Goal: Task Accomplishment & Management: Manage account settings

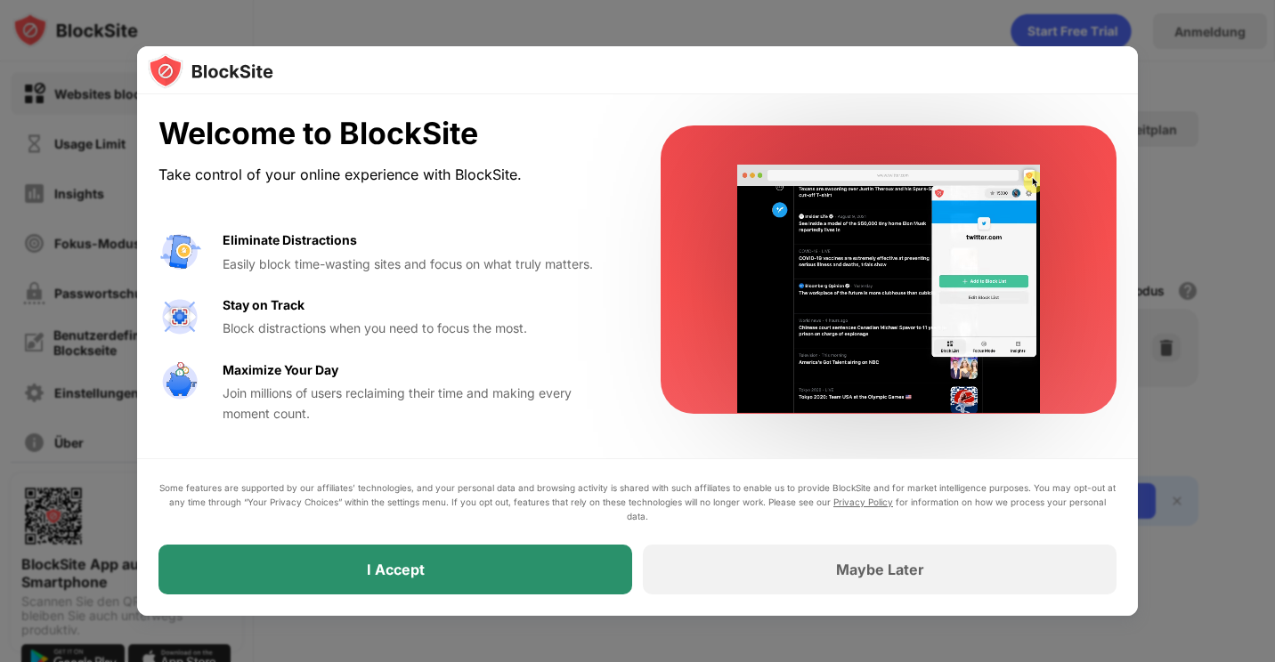
click at [562, 583] on div "I Accept" at bounding box center [395, 570] width 474 height 50
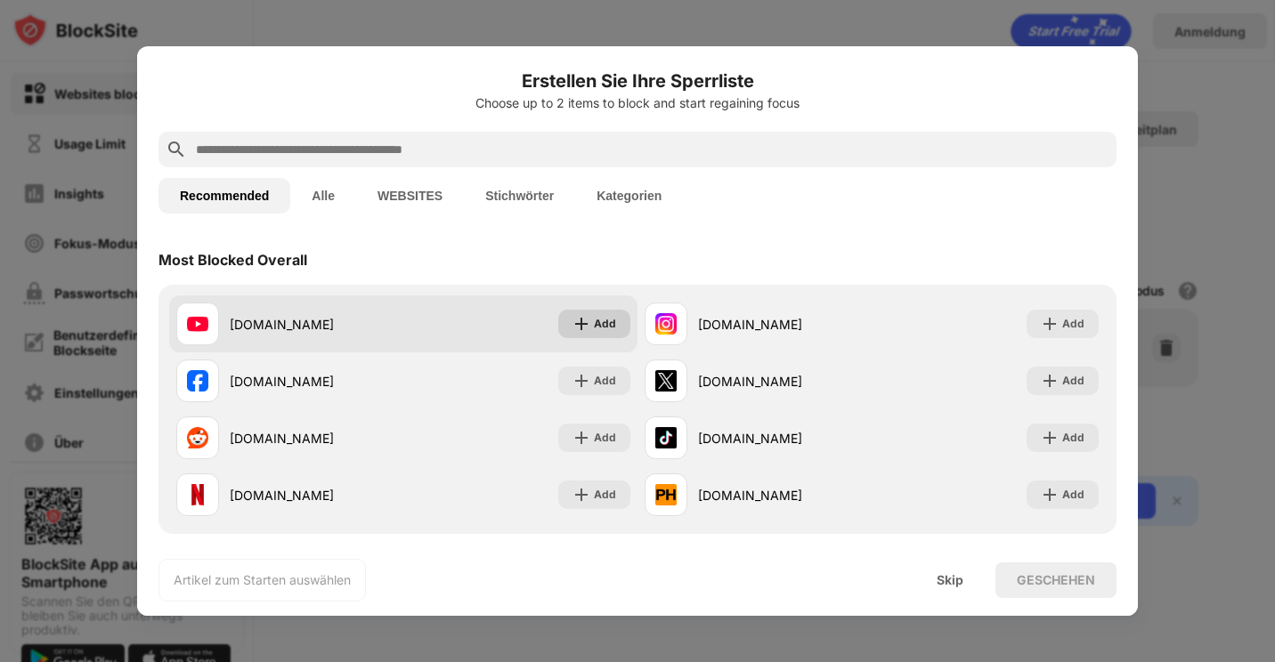
click at [596, 321] on div "Add" at bounding box center [605, 324] width 22 height 18
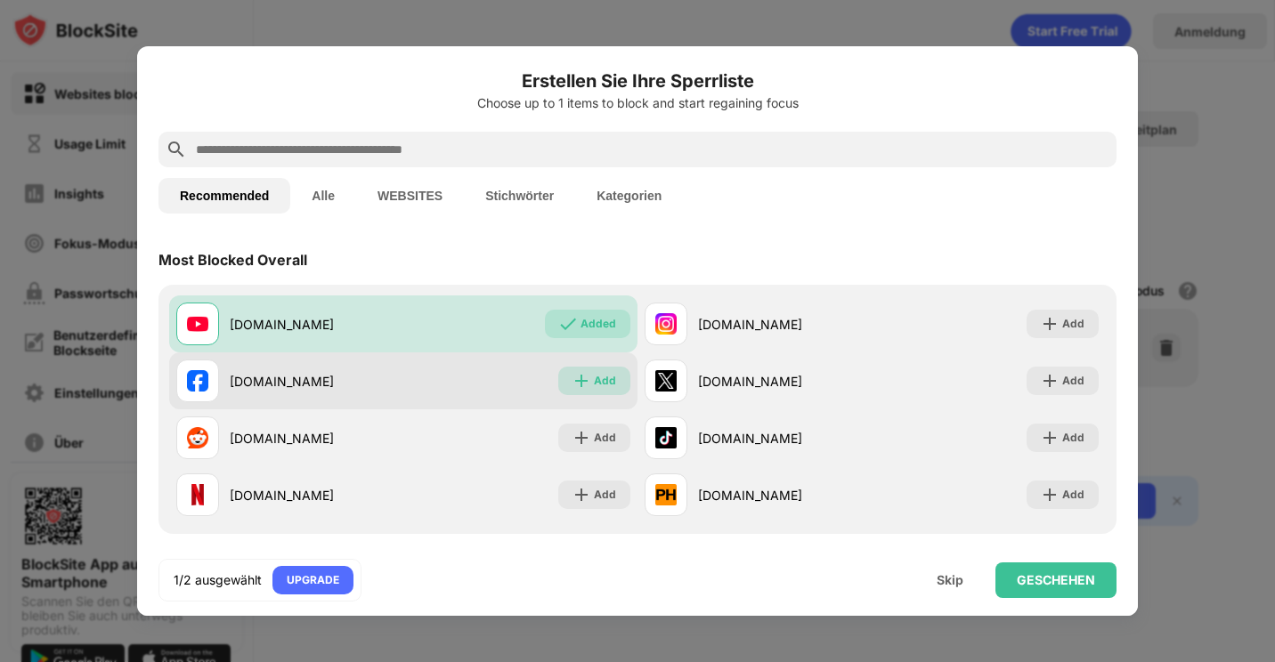
click at [594, 380] on div "Add" at bounding box center [605, 381] width 22 height 18
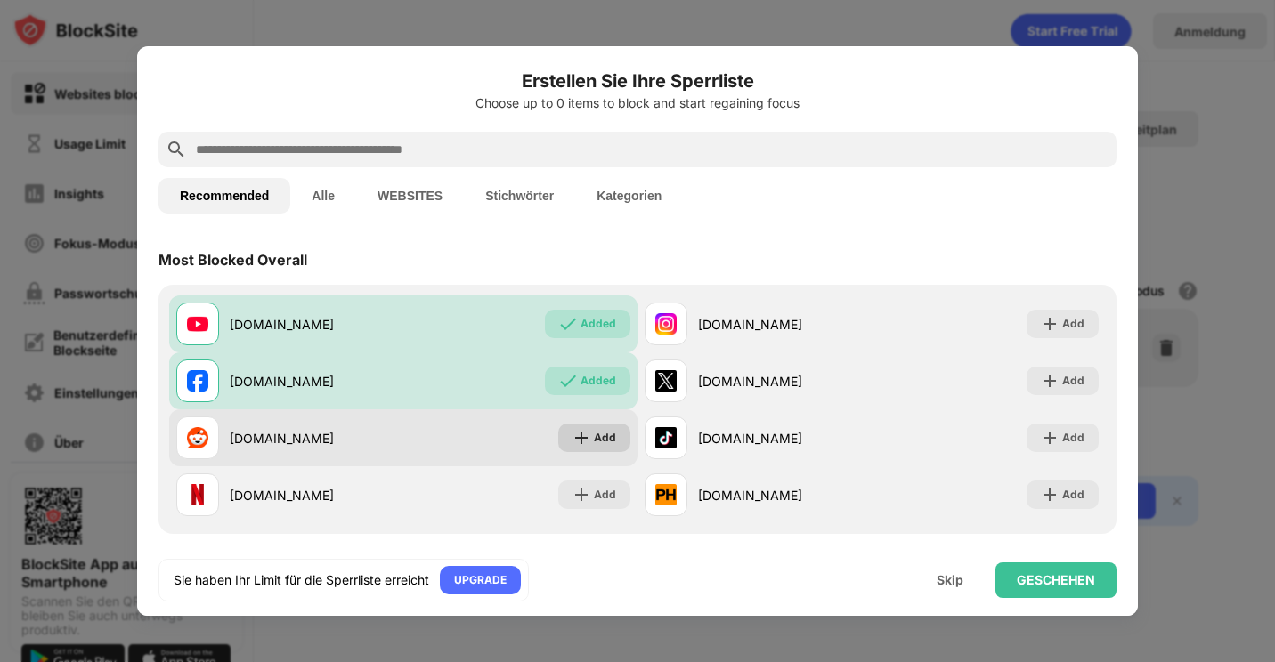
click at [594, 443] on div "Add" at bounding box center [605, 438] width 22 height 18
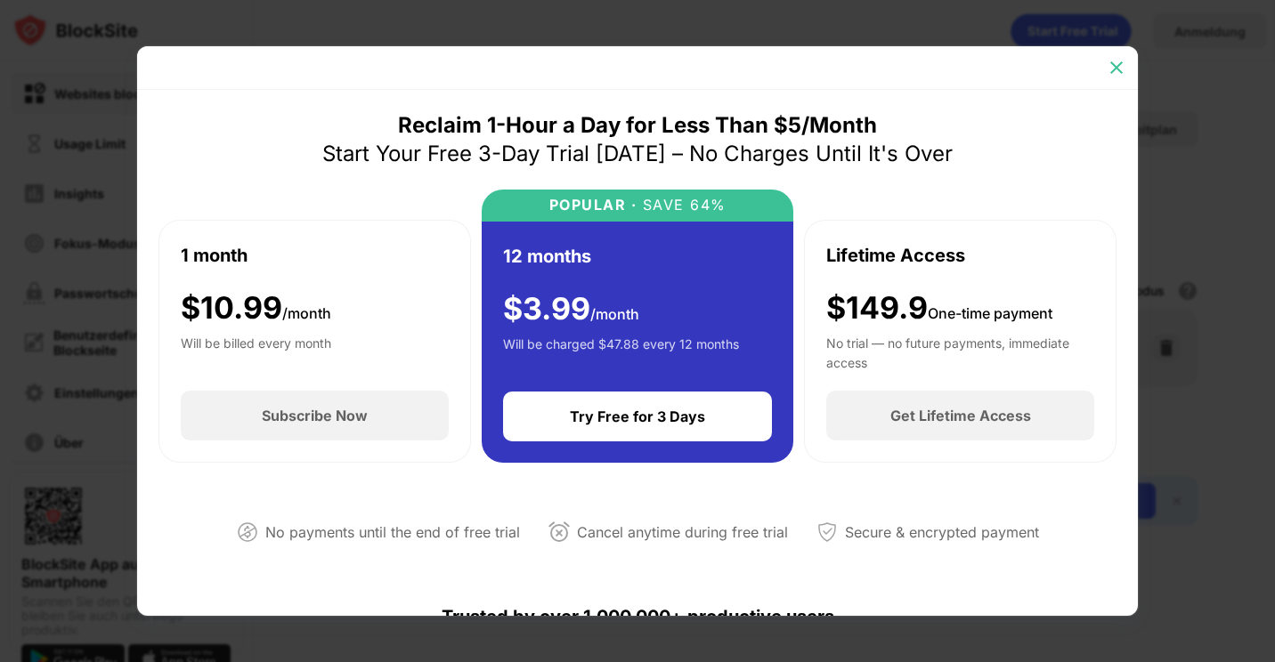
click at [1125, 69] on img at bounding box center [1117, 68] width 18 height 18
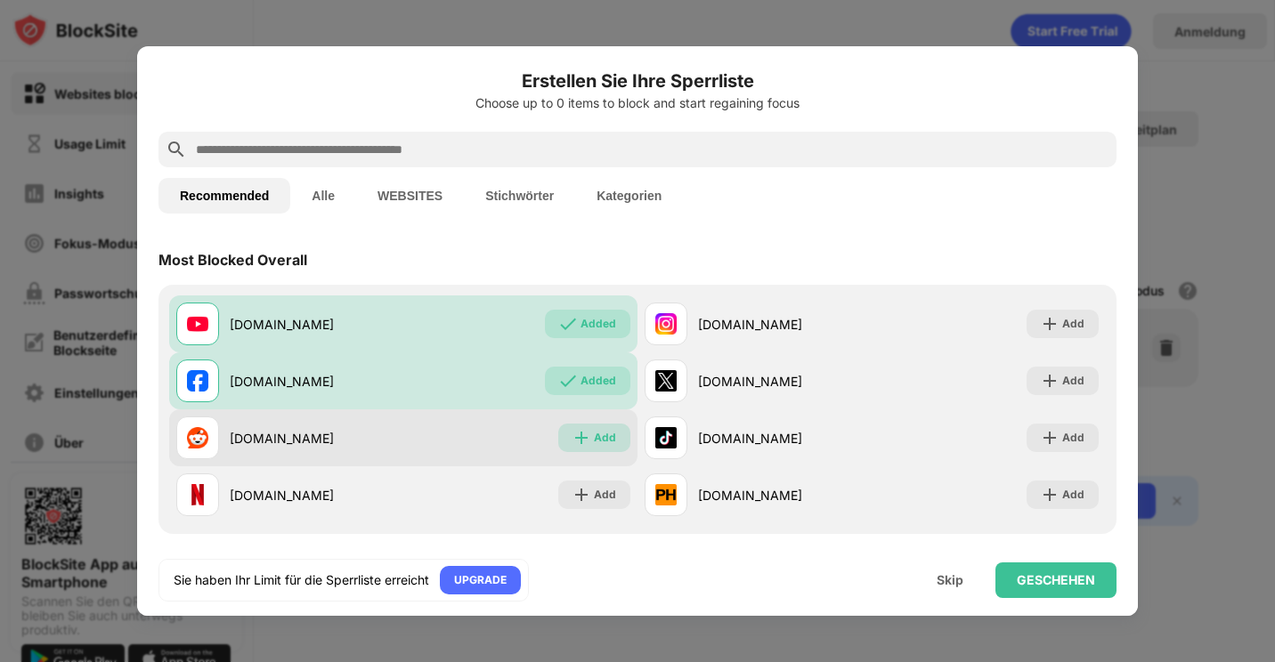
click at [595, 444] on div "Add" at bounding box center [605, 438] width 22 height 18
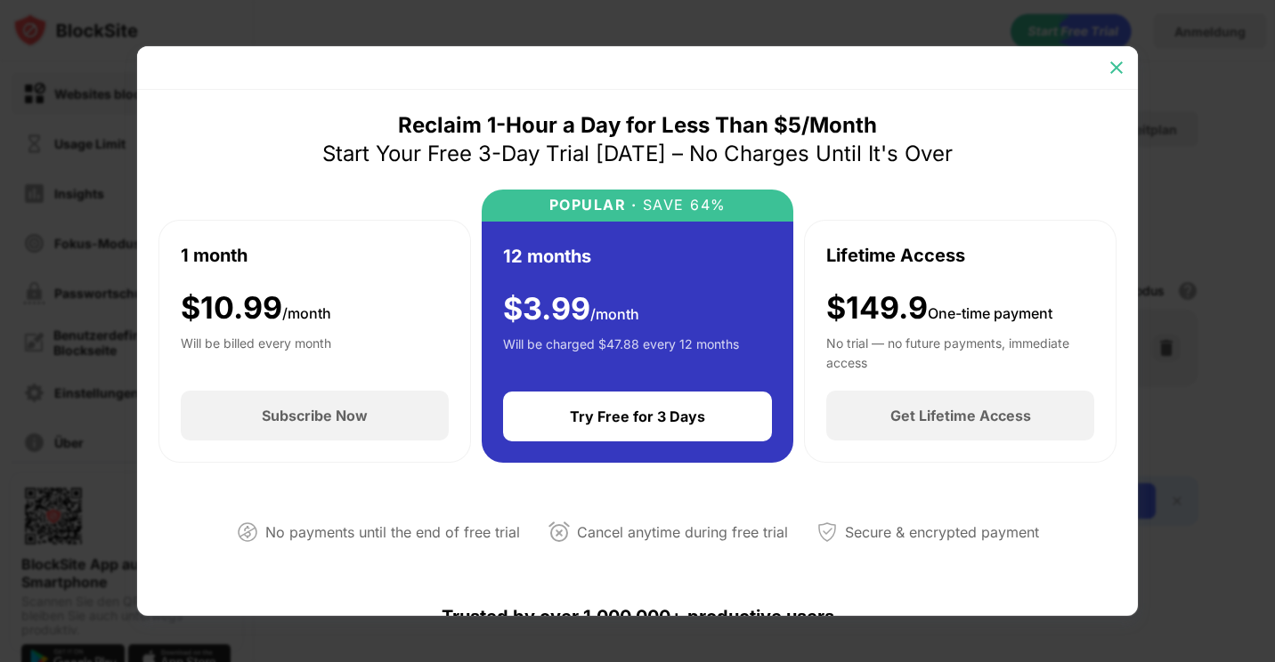
click at [1121, 64] on img at bounding box center [1117, 68] width 18 height 18
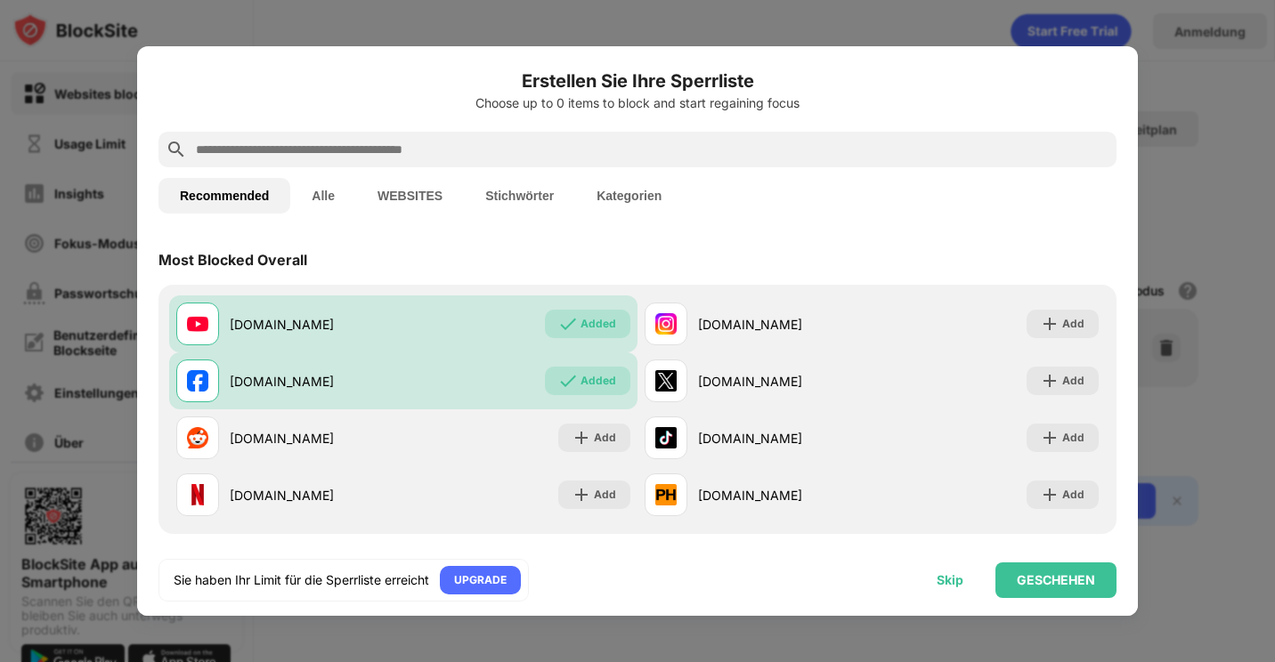
click at [954, 585] on div "Skip" at bounding box center [950, 580] width 27 height 14
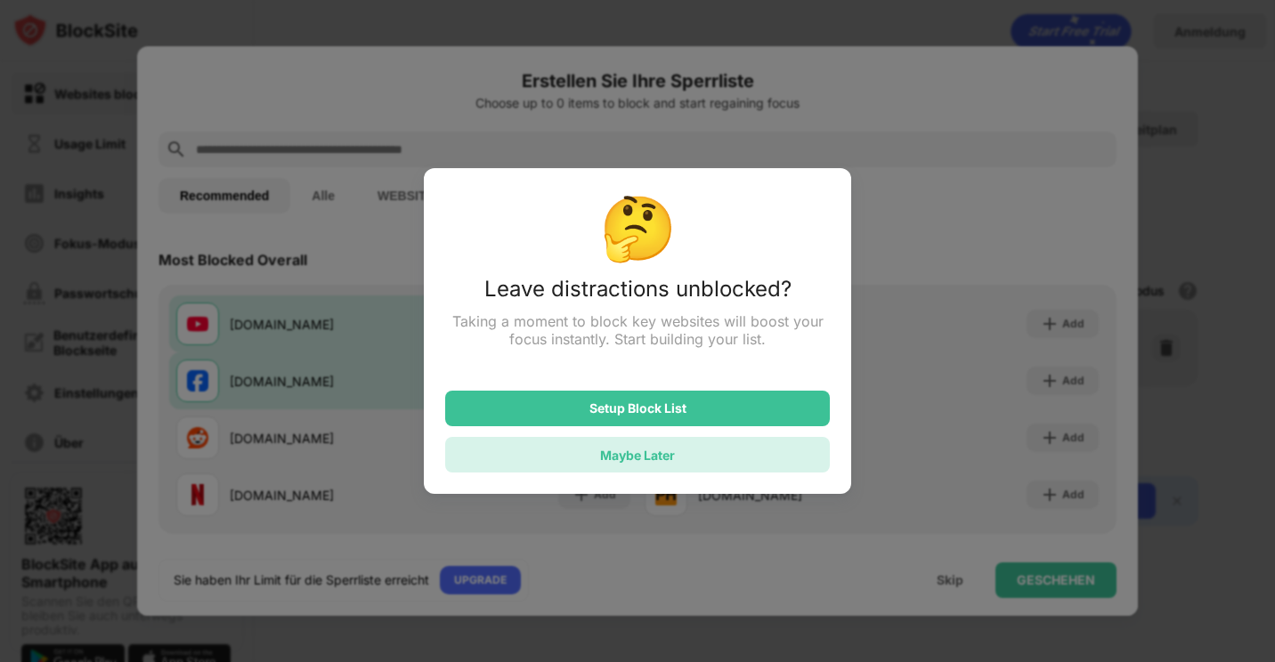
click at [649, 462] on div "Maybe Later" at bounding box center [637, 455] width 75 height 15
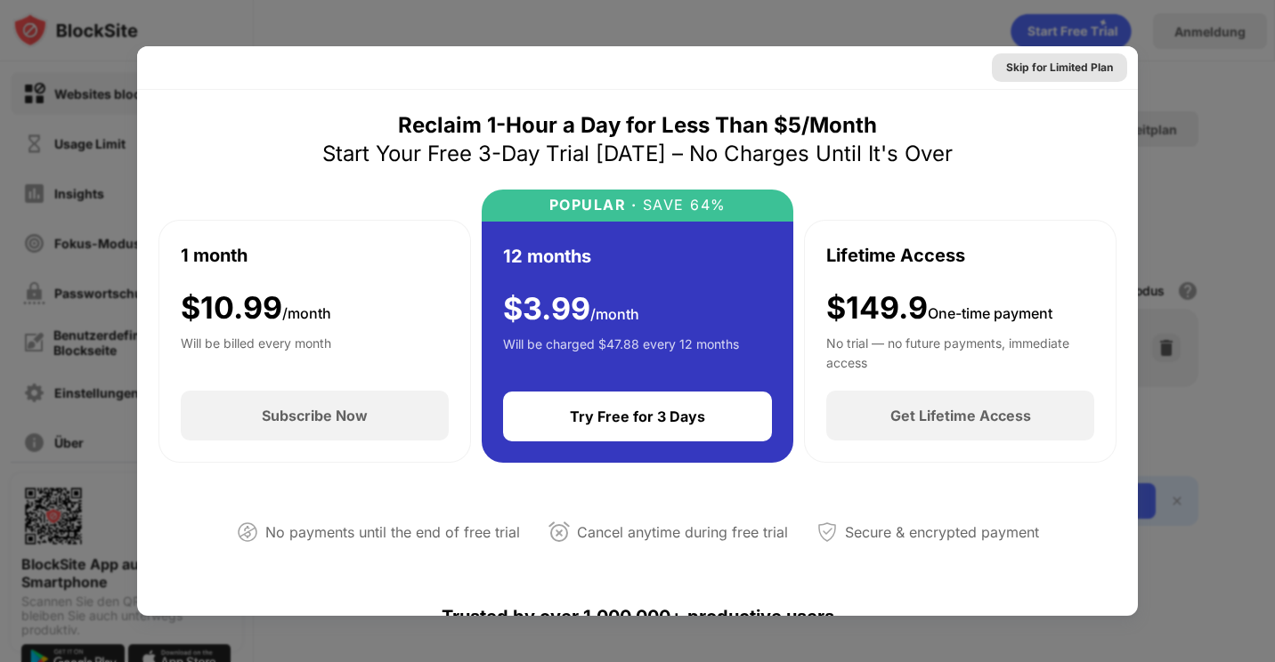
click at [1084, 63] on div "Skip for Limited Plan" at bounding box center [1059, 68] width 107 height 18
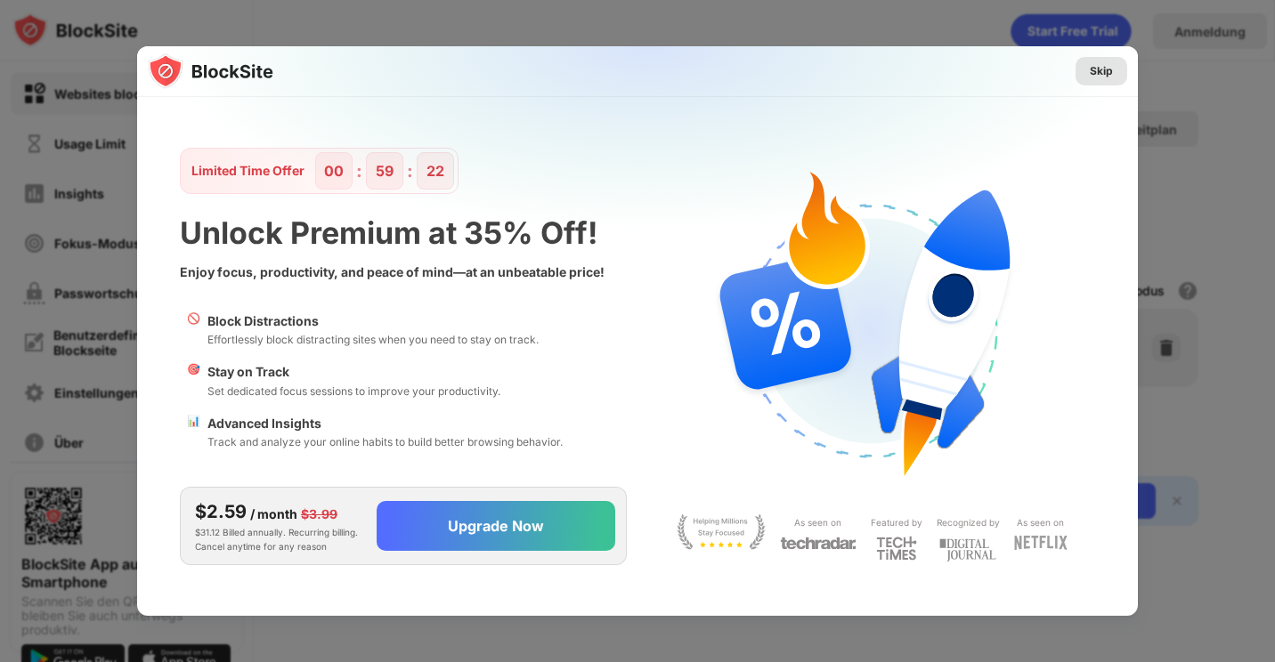
click at [1117, 71] on div "Skip" at bounding box center [1102, 71] width 52 height 28
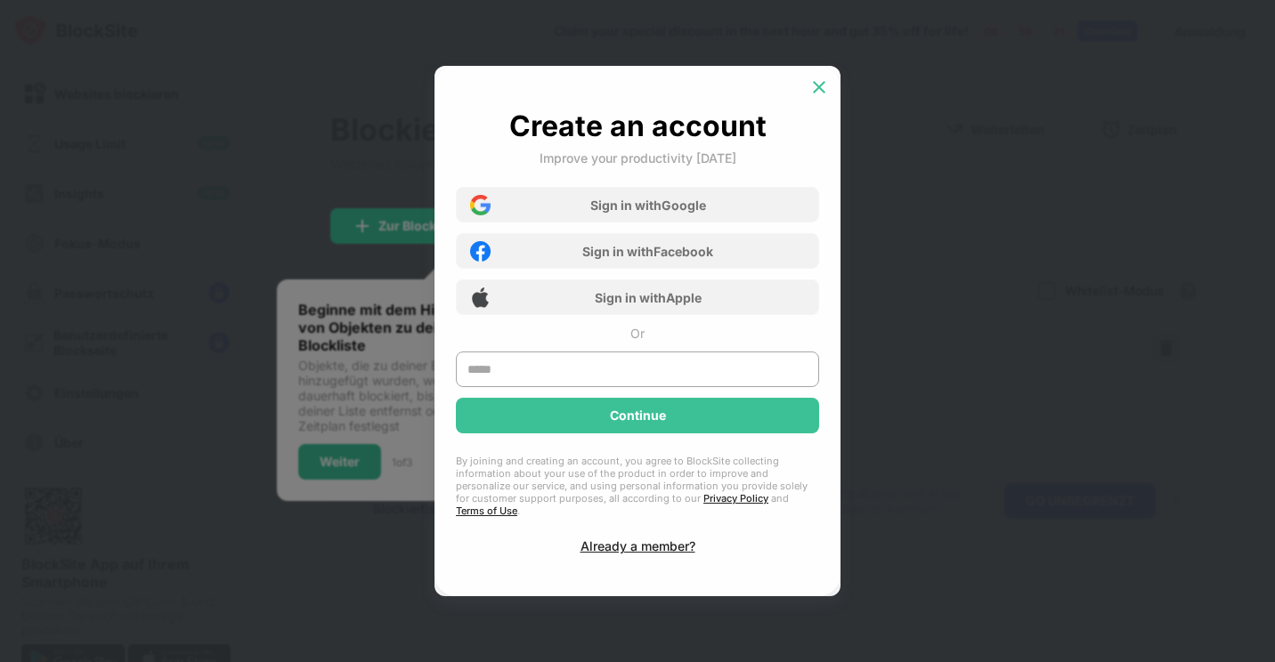
click at [818, 93] on img at bounding box center [819, 87] width 18 height 18
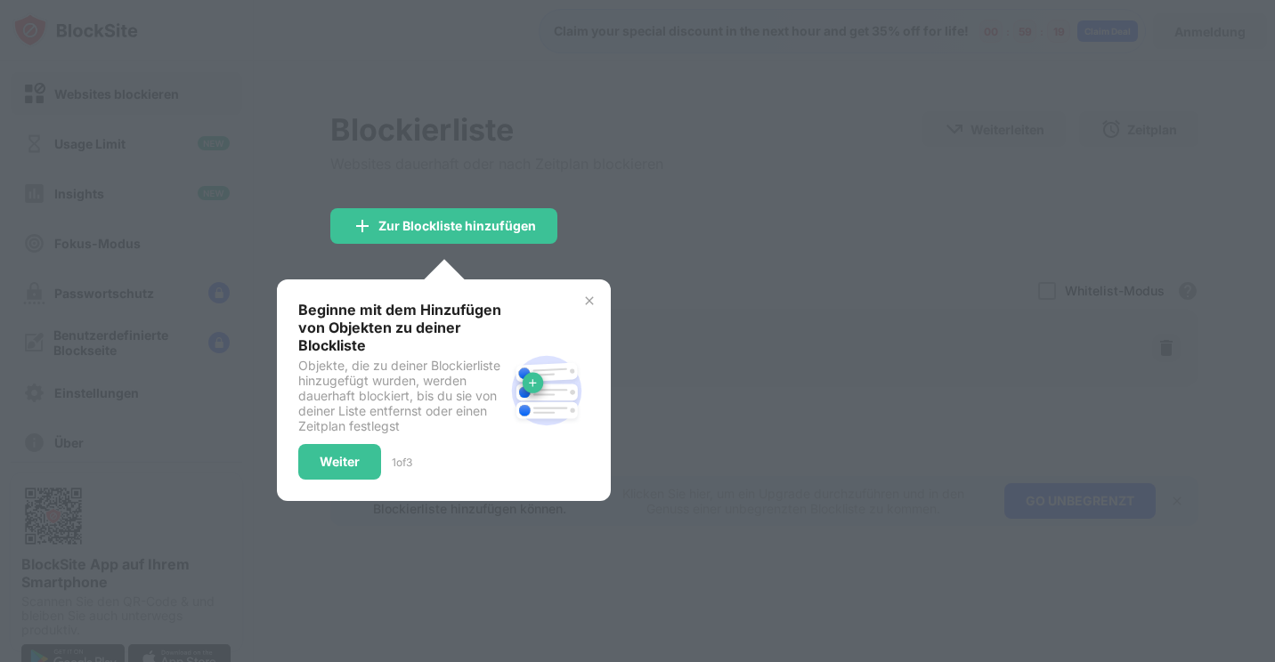
click at [590, 299] on img at bounding box center [589, 301] width 14 height 14
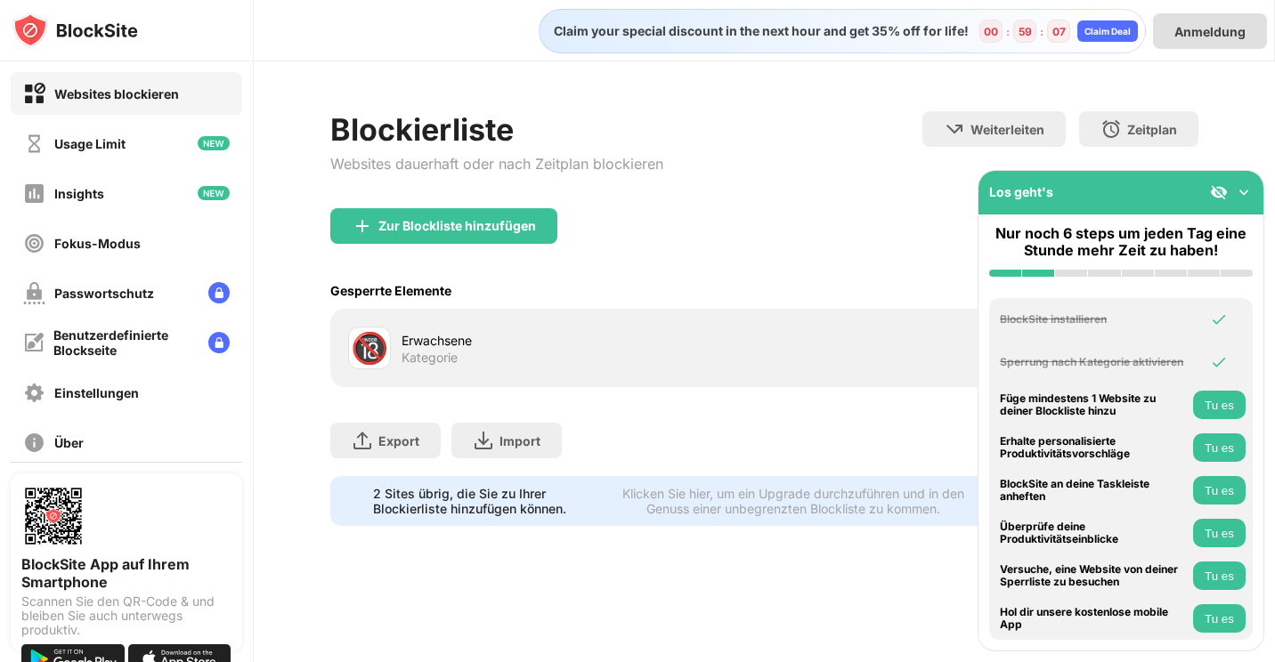
click at [1247, 29] on div "Anmeldung" at bounding box center [1210, 31] width 114 height 36
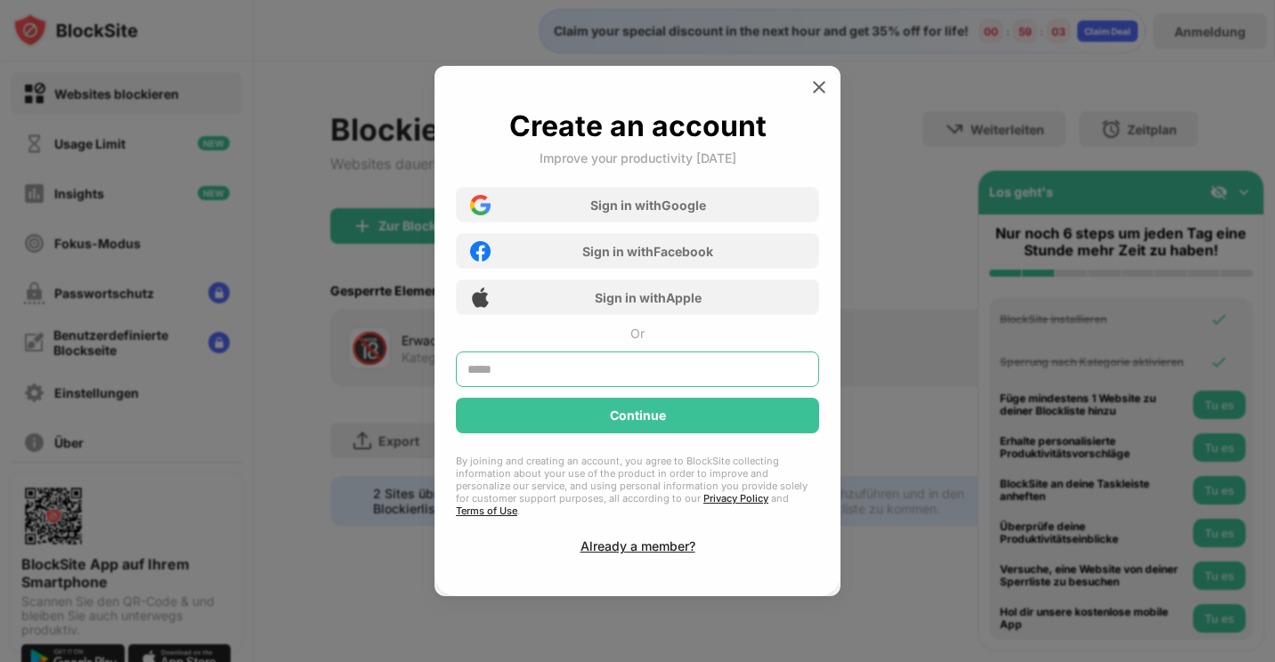
click at [581, 379] on input "text" at bounding box center [637, 370] width 363 height 36
type input "**********"
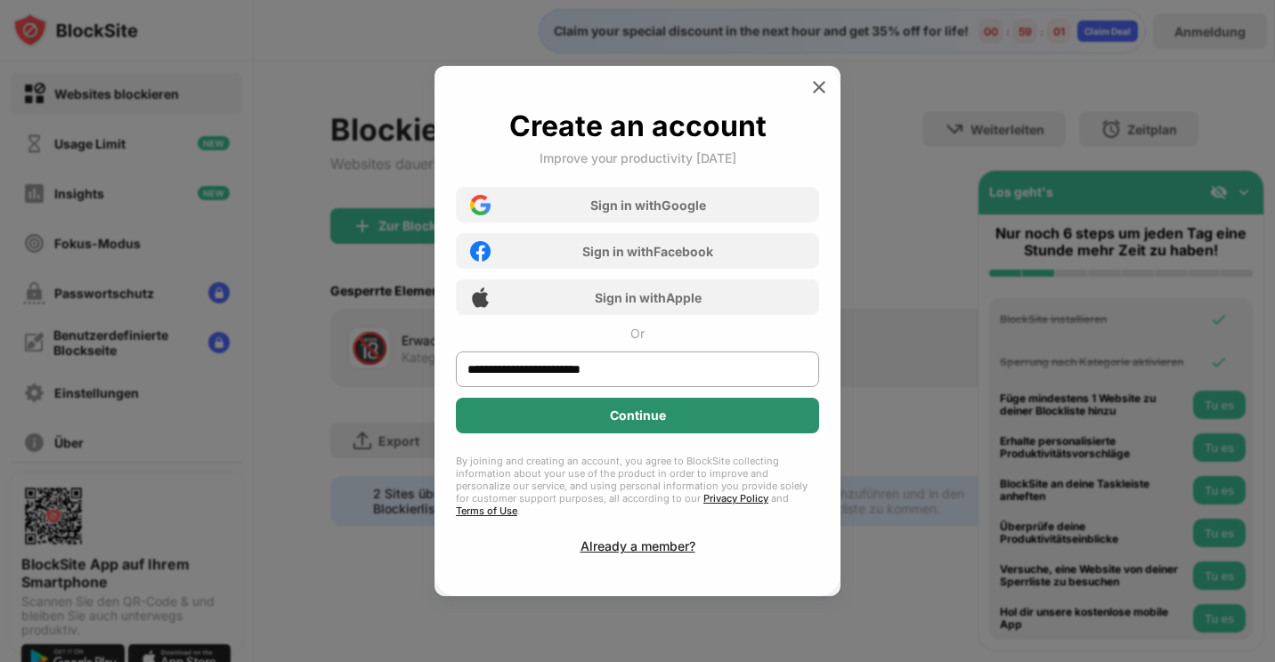
click at [597, 426] on div "Continue" at bounding box center [637, 416] width 363 height 36
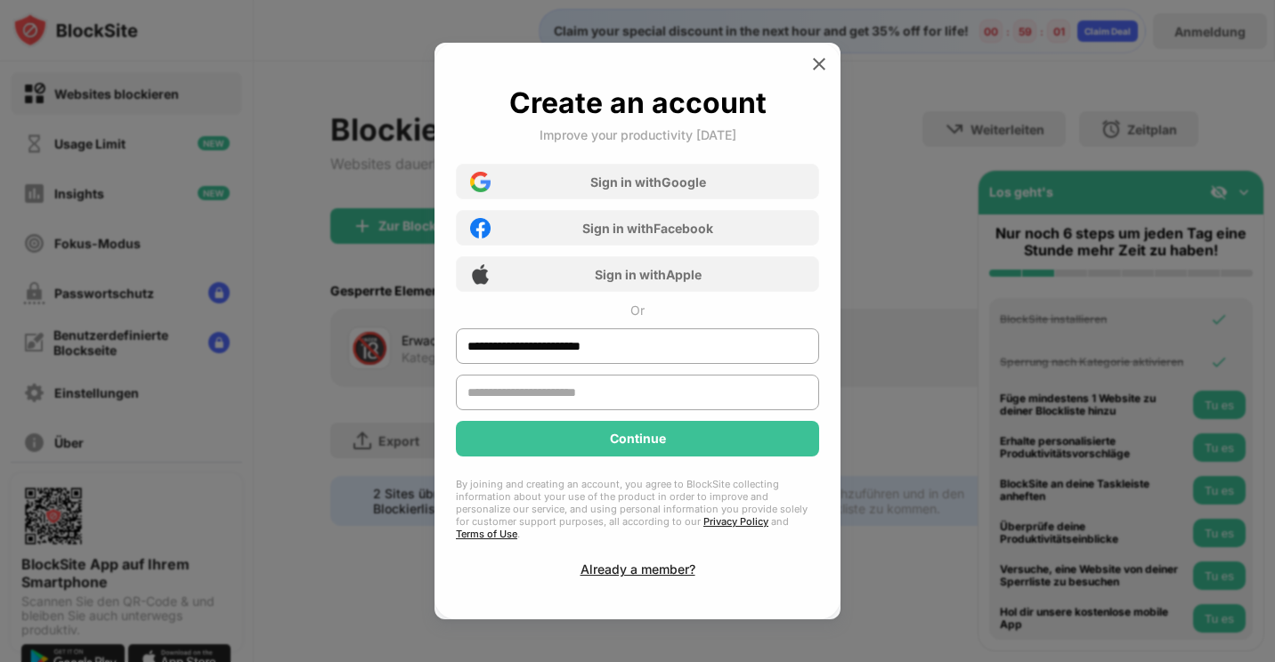
type input "**********"
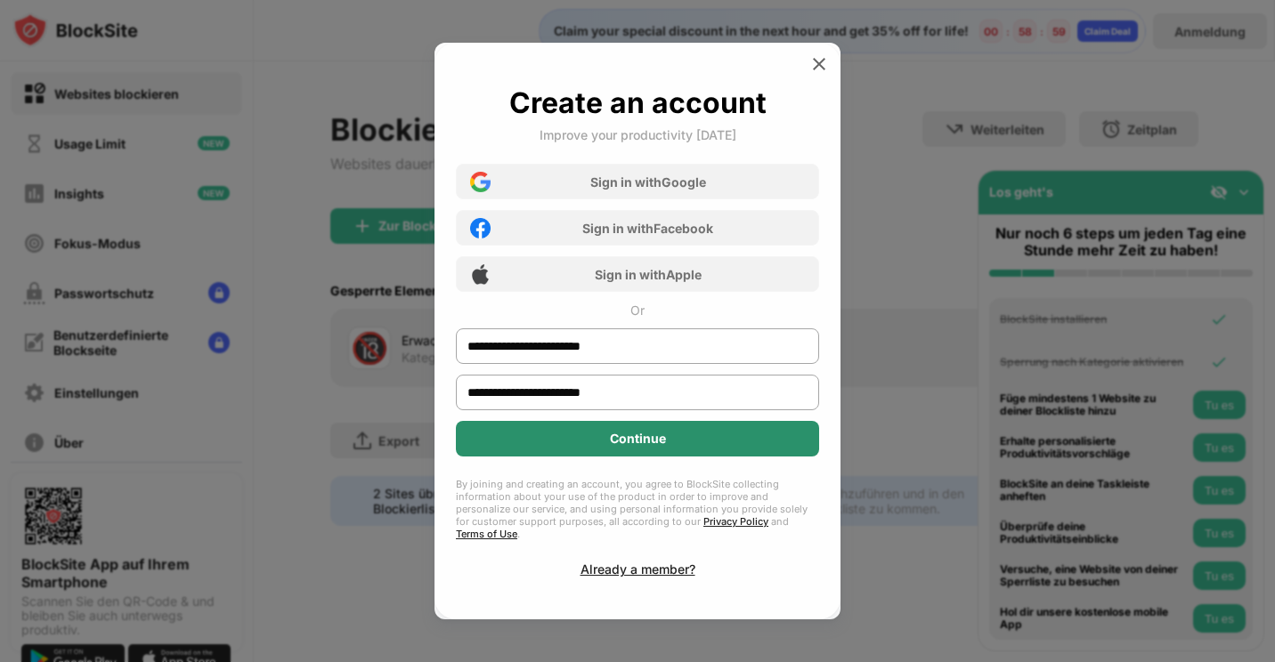
click at [588, 445] on div "Continue" at bounding box center [637, 439] width 363 height 36
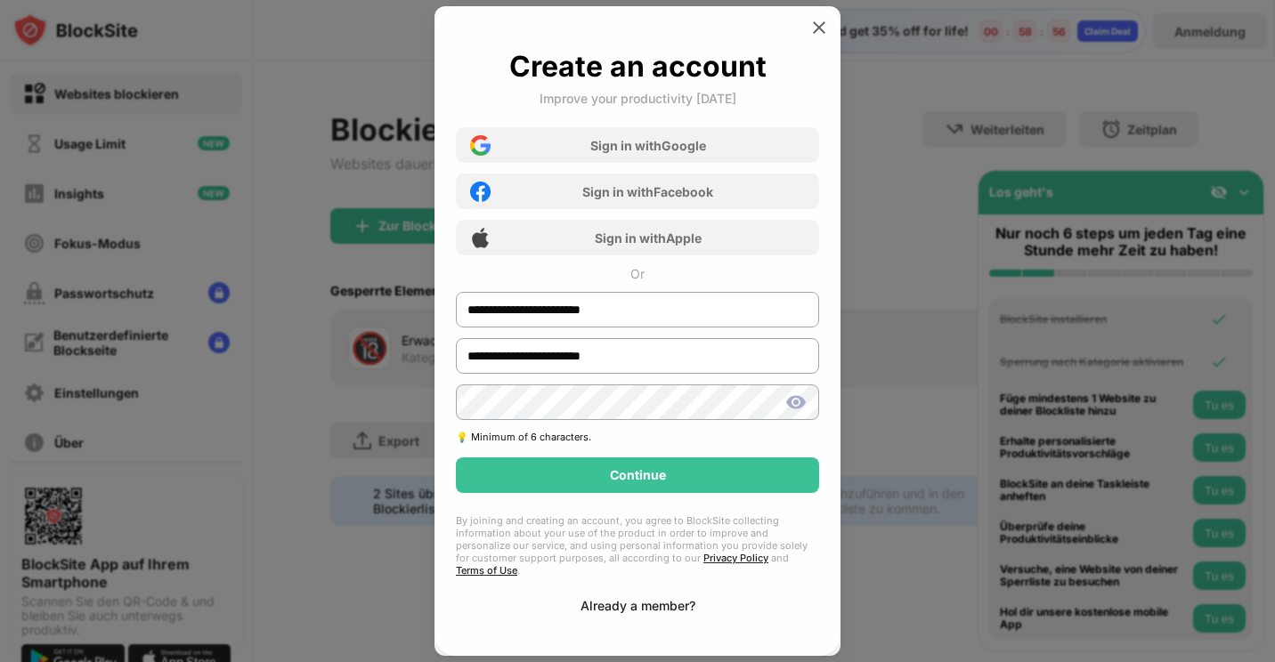
click at [649, 600] on div "Already a member?" at bounding box center [638, 605] width 115 height 15
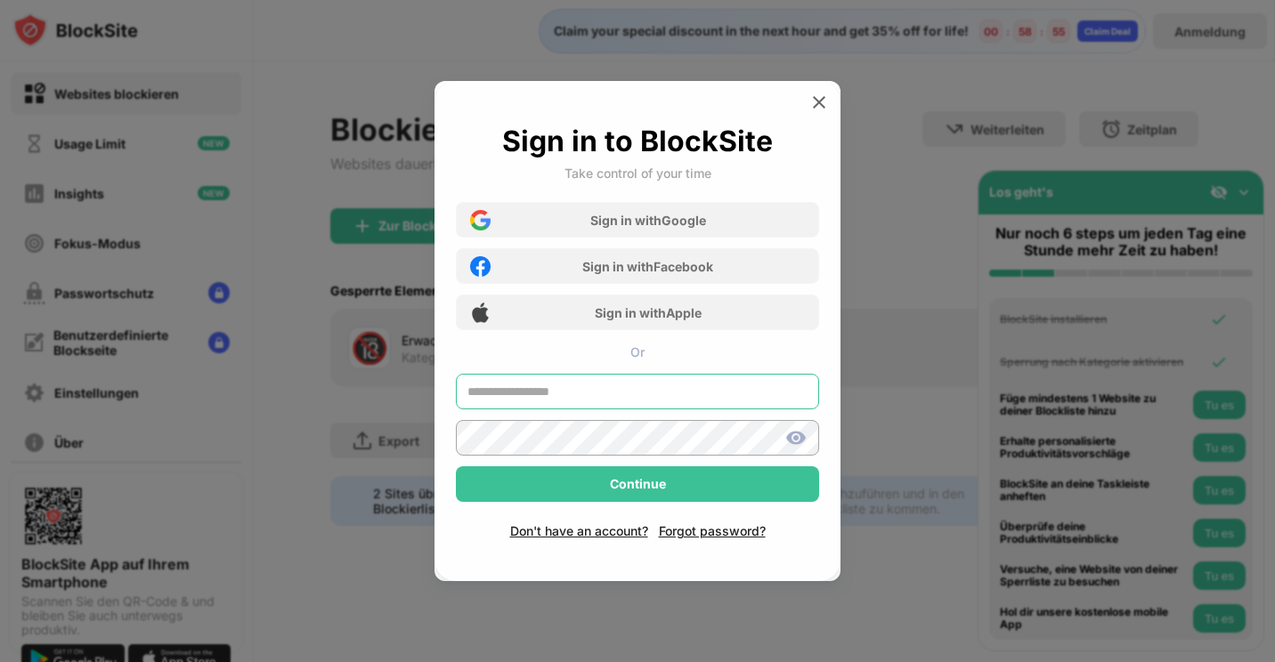
click at [586, 397] on input "text" at bounding box center [637, 392] width 363 height 36
type input "**********"
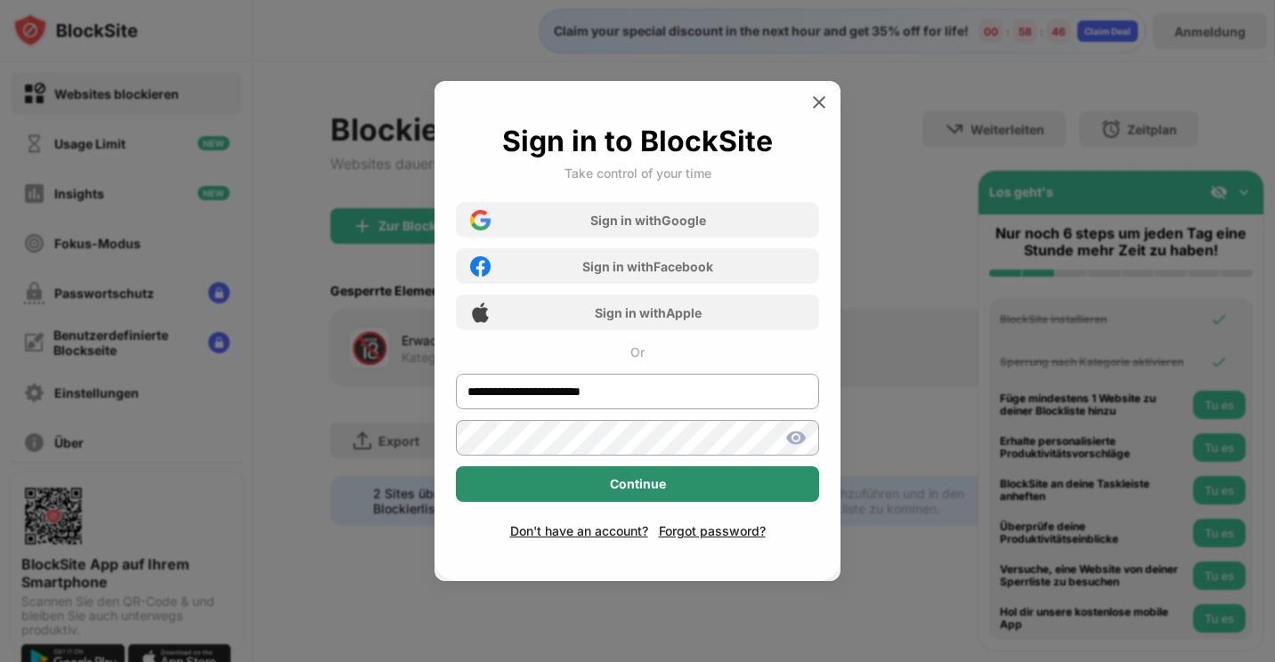
click at [647, 476] on div "Continue" at bounding box center [637, 485] width 363 height 36
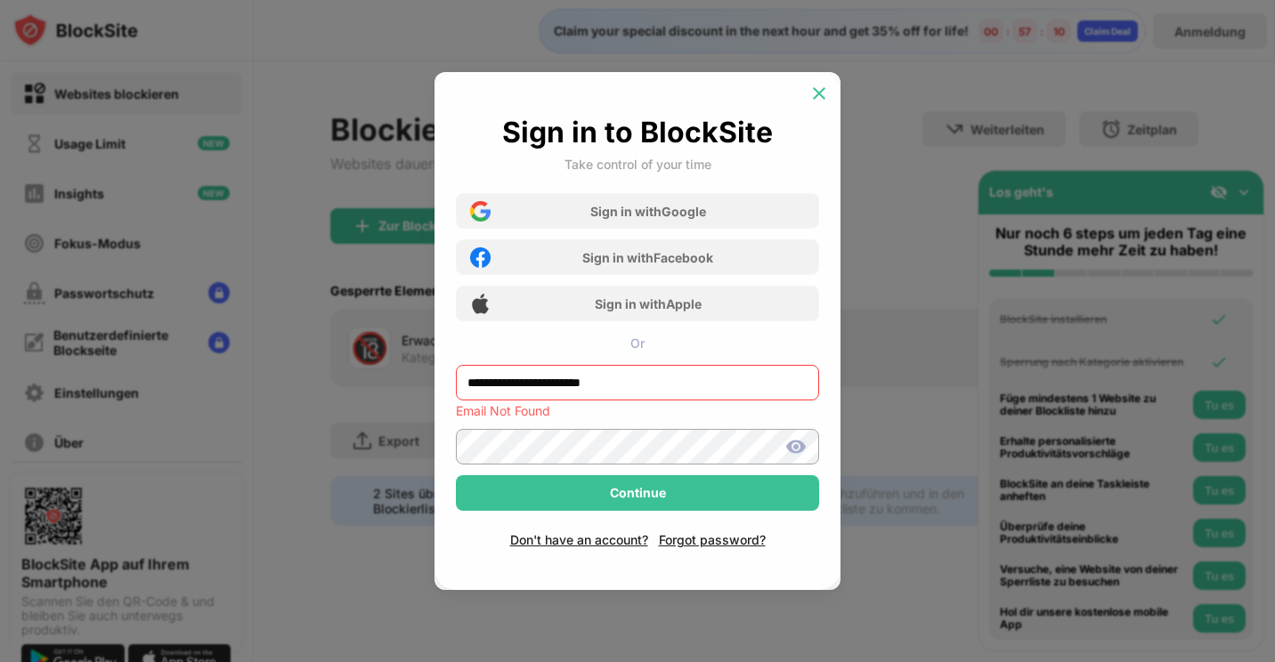
click at [817, 92] on img at bounding box center [819, 94] width 18 height 18
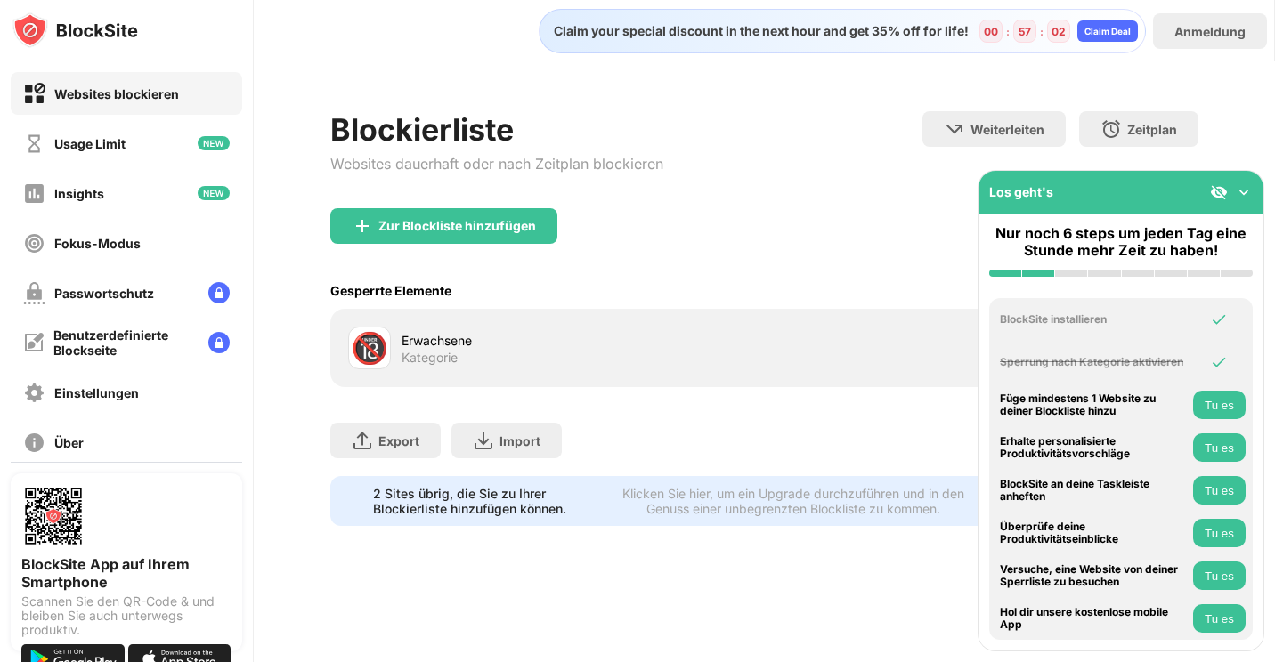
click at [74, 28] on img at bounding box center [75, 30] width 126 height 36
